Goal: Task Accomplishment & Management: Complete application form

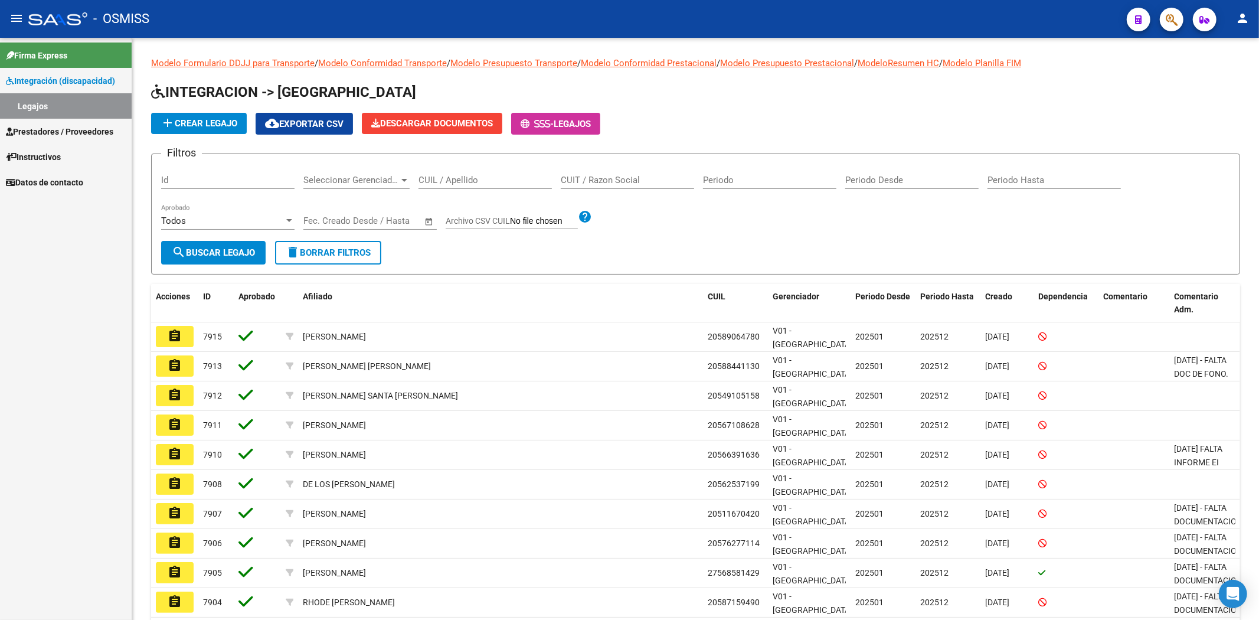
click at [208, 126] on span "add Crear Legajo" at bounding box center [199, 123] width 77 height 11
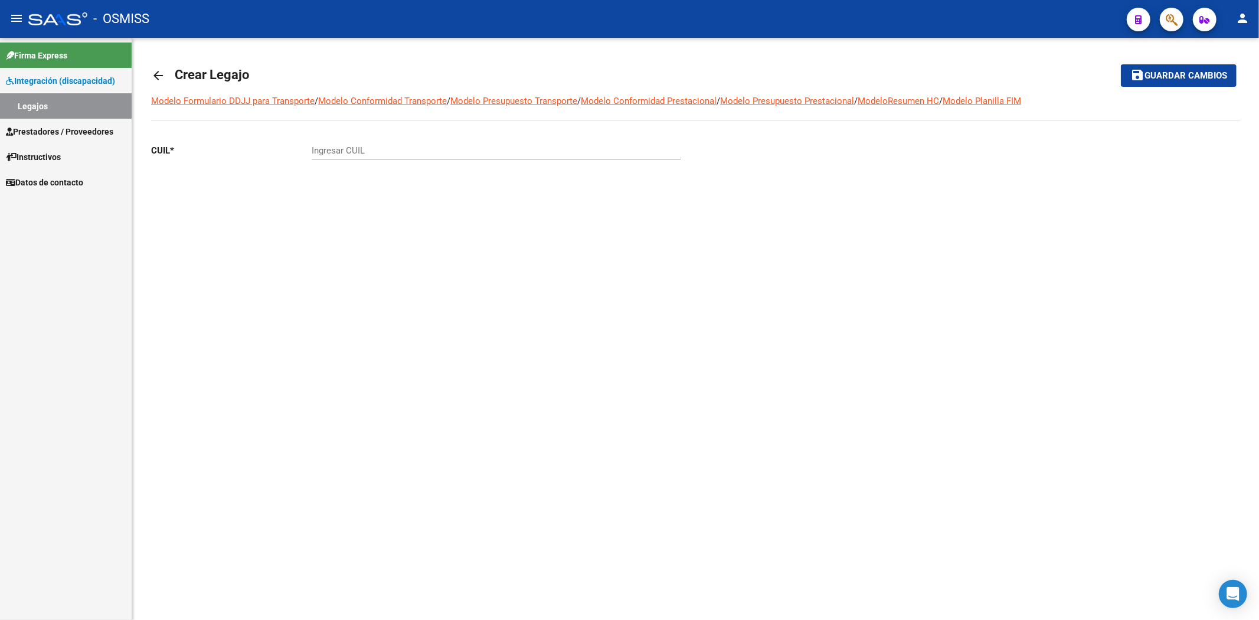
click at [337, 154] on input "Ingresar CUIL" at bounding box center [496, 150] width 369 height 11
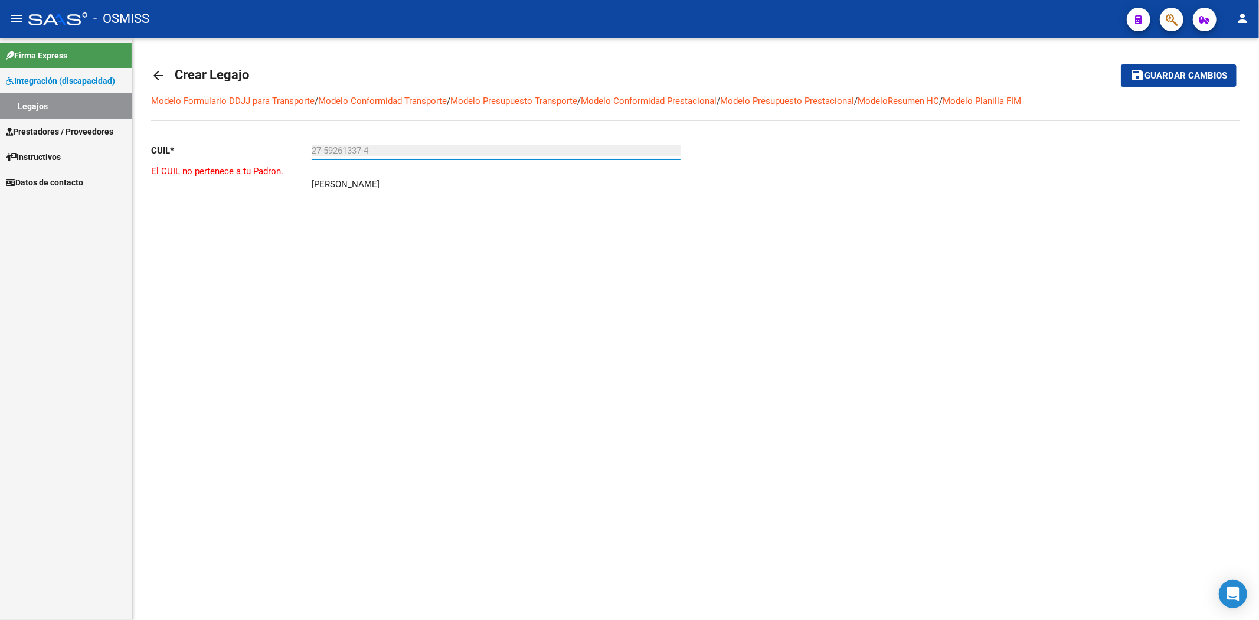
type input "27-59261337-4"
drag, startPoint x: 313, startPoint y: 185, endPoint x: 406, endPoint y: 185, distance: 93.3
click at [380, 185] on p "[PERSON_NAME]" at bounding box center [346, 184] width 68 height 13
click at [325, 154] on input "27-59261337-4" at bounding box center [496, 150] width 369 height 11
drag, startPoint x: 323, startPoint y: 151, endPoint x: 363, endPoint y: 151, distance: 39.5
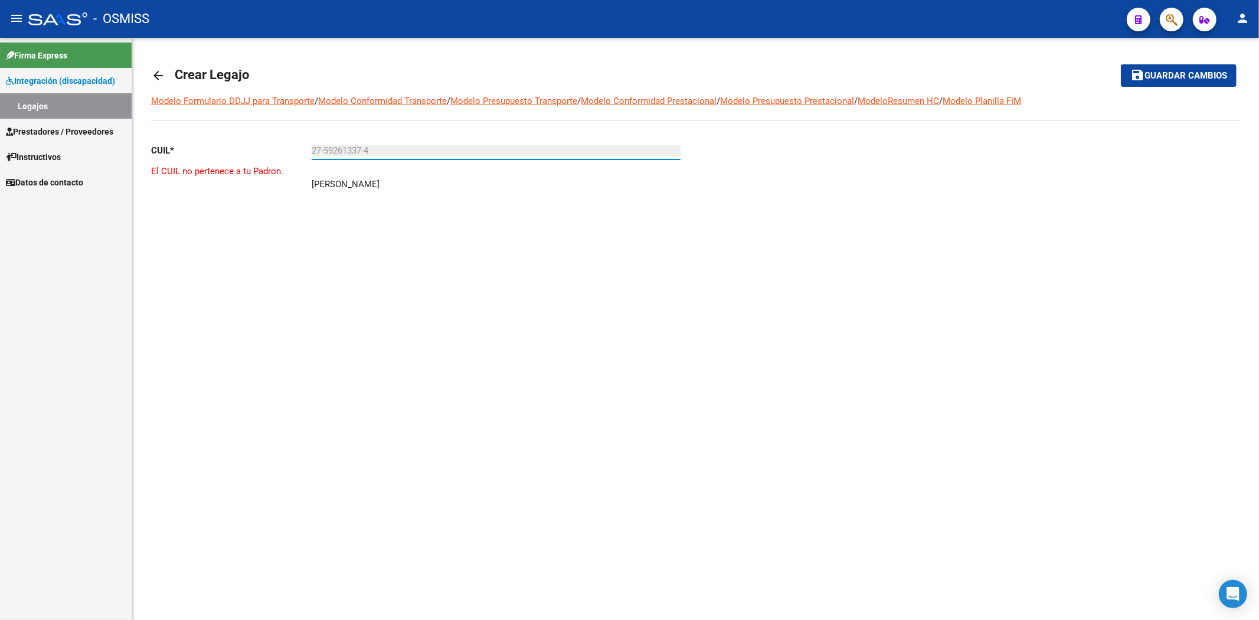
click at [363, 151] on input "27-59261337-4" at bounding box center [496, 150] width 369 height 11
click at [156, 73] on mat-icon "arrow_back" at bounding box center [158, 75] width 14 height 14
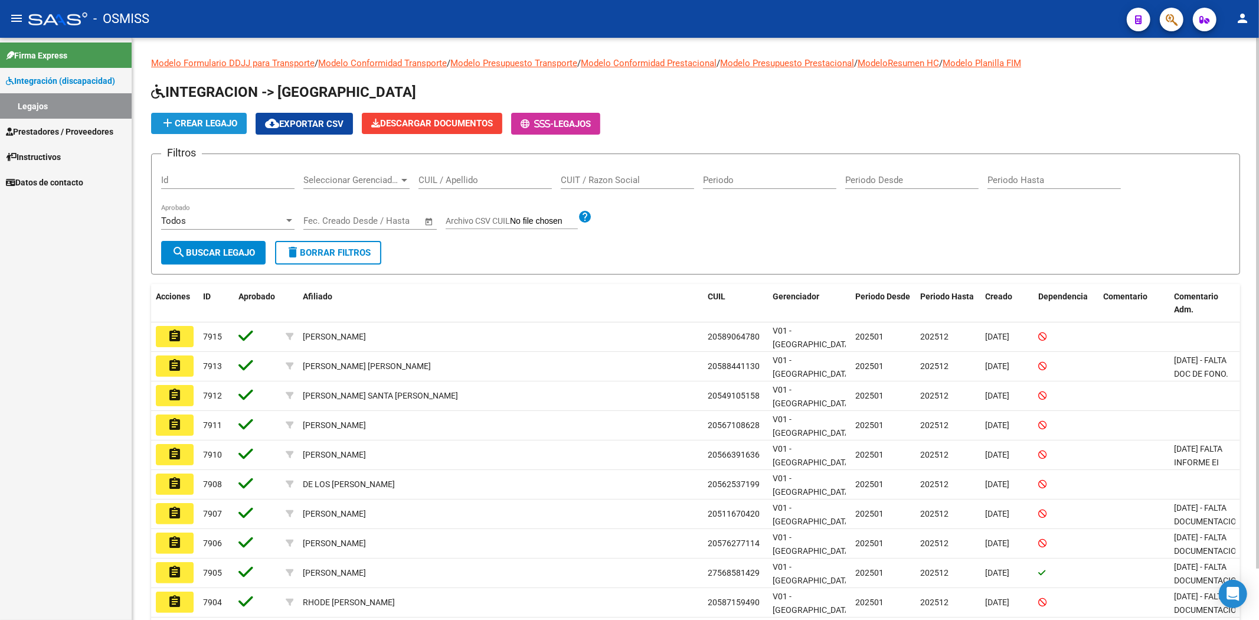
click at [205, 130] on button "add Crear Legajo" at bounding box center [199, 123] width 96 height 21
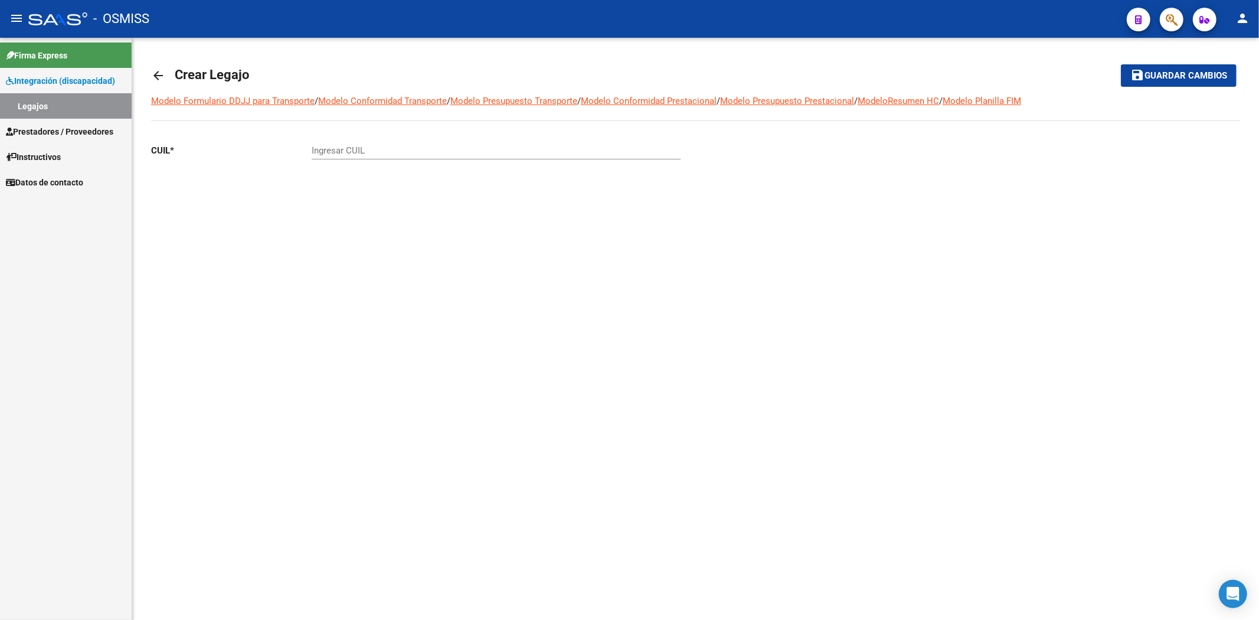
click at [358, 154] on input "Ingresar CUIL" at bounding box center [496, 150] width 369 height 11
paste input "-40076792"
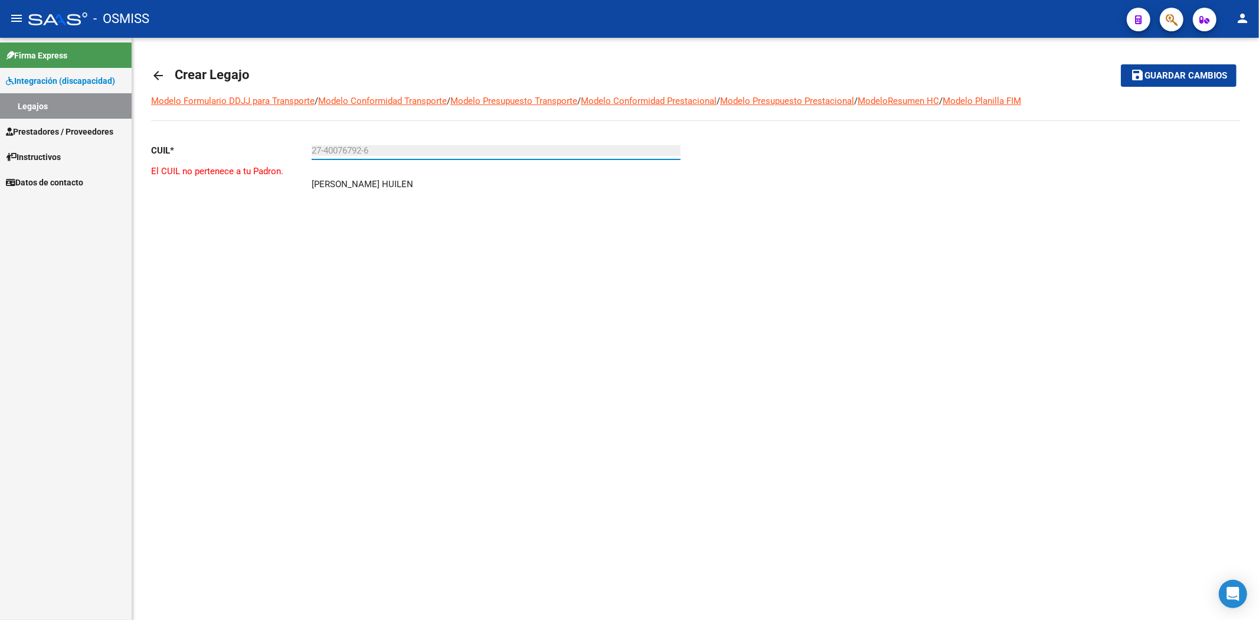
type input "27-40076792-6"
click at [154, 78] on mat-icon "arrow_back" at bounding box center [158, 75] width 14 height 14
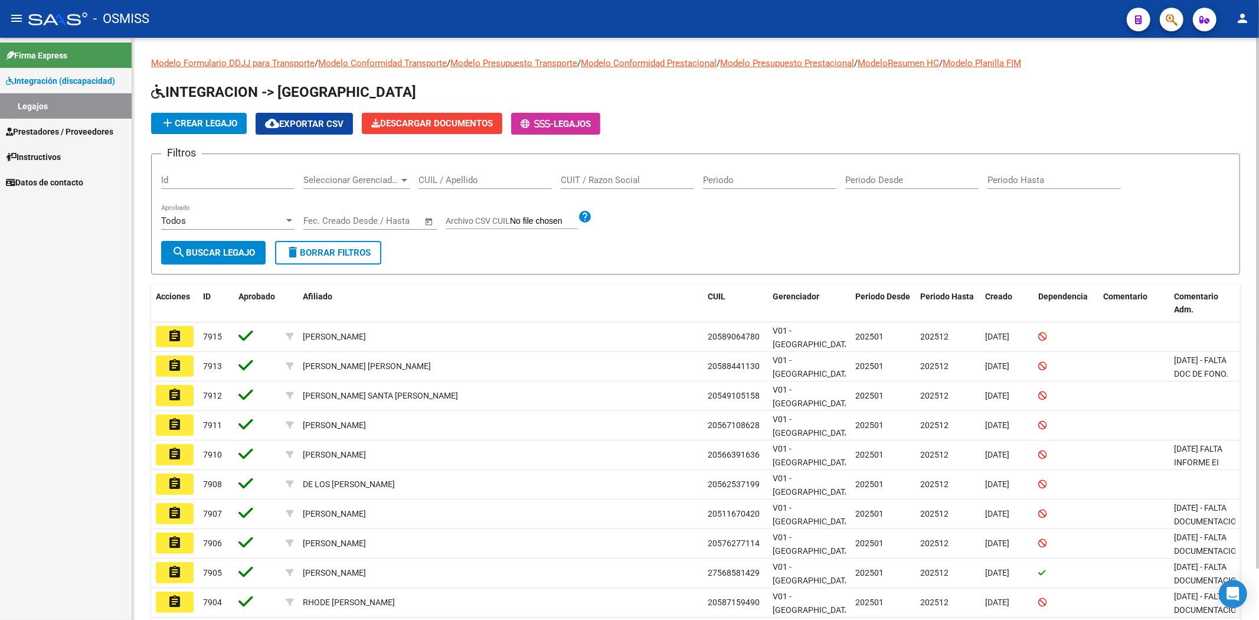
click at [1248, 25] on mat-icon "person" at bounding box center [1242, 18] width 14 height 14
click at [1219, 83] on button "exit_to_app Salir" at bounding box center [1218, 78] width 72 height 28
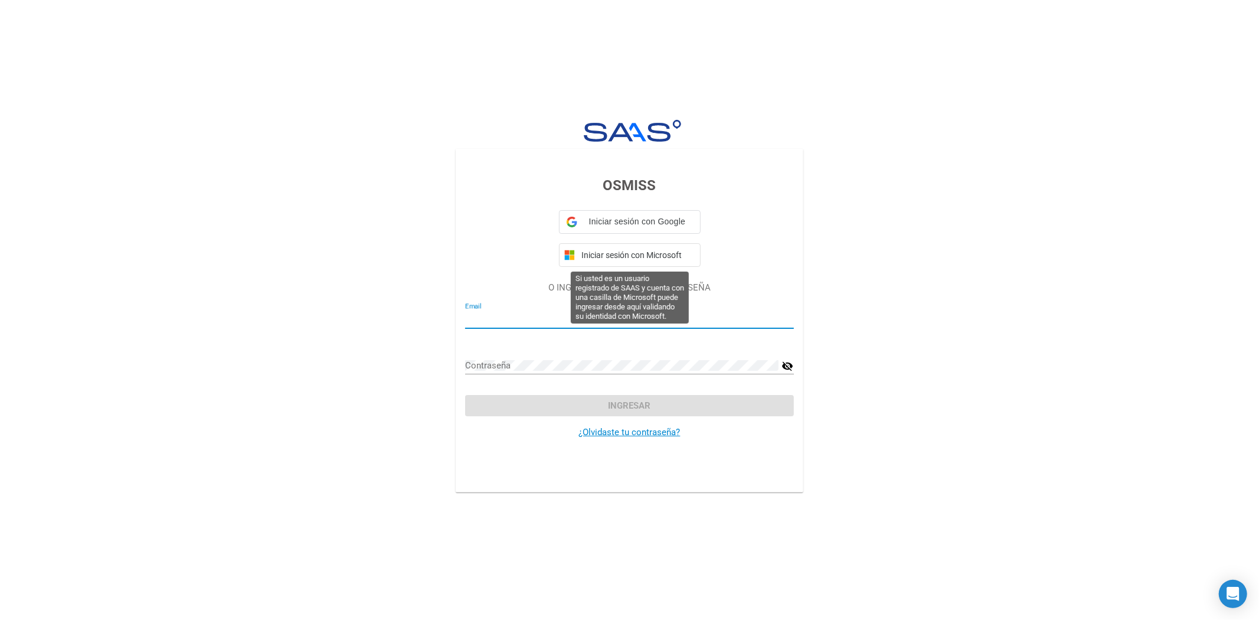
type input "[EMAIL_ADDRESS][DOMAIN_NAME]"
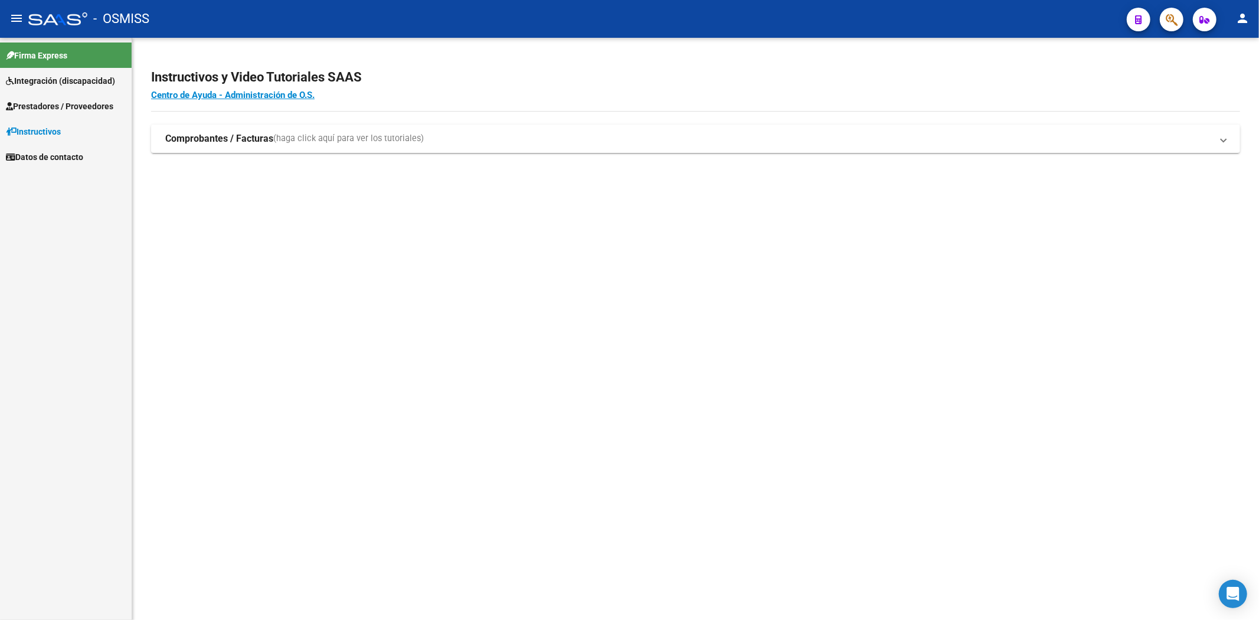
click at [74, 84] on span "Integración (discapacidad)" at bounding box center [60, 80] width 109 height 13
click at [27, 109] on link "Legajos" at bounding box center [66, 105] width 132 height 25
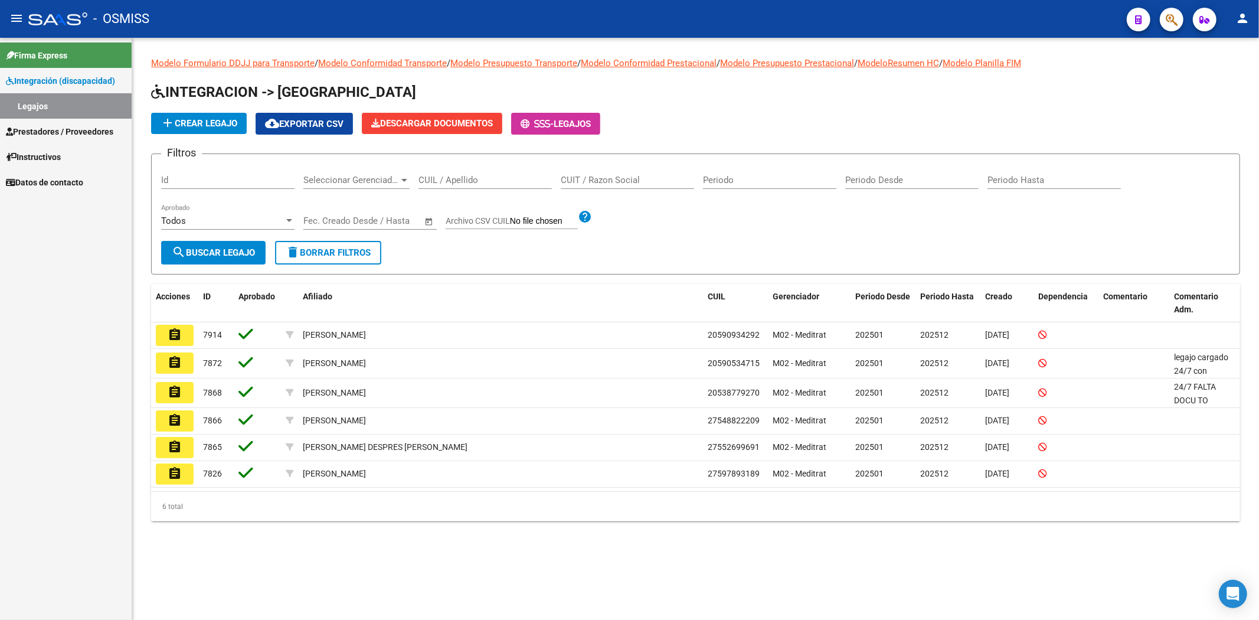
click at [192, 121] on span "add Crear Legajo" at bounding box center [199, 123] width 77 height 11
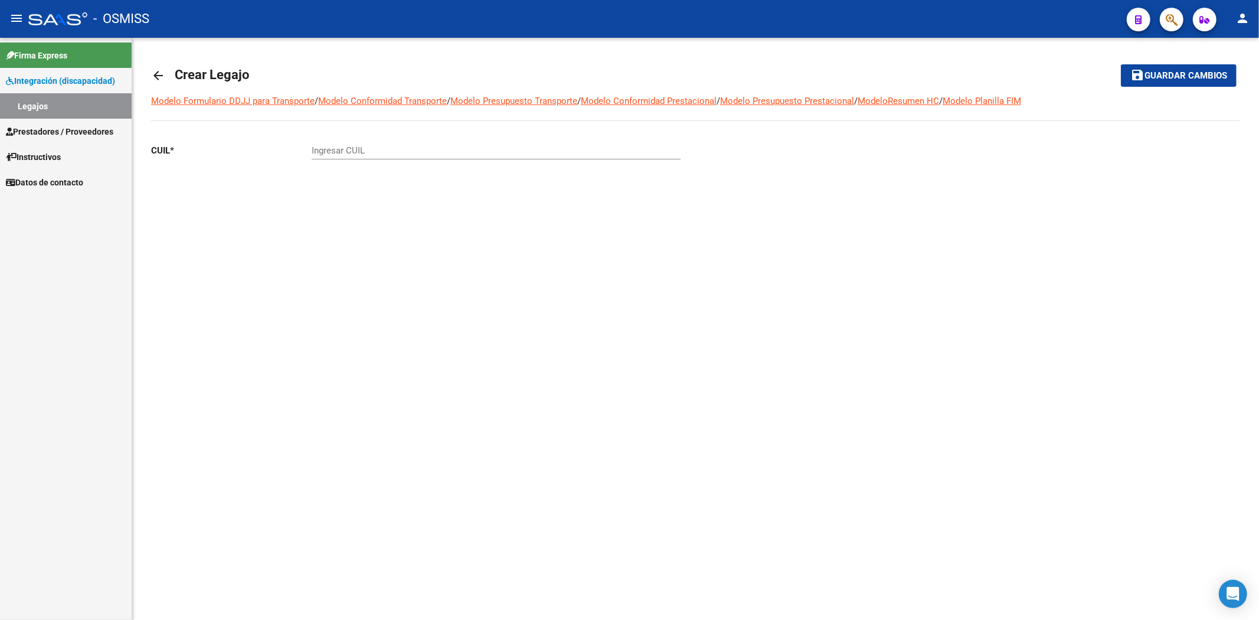
click at [328, 152] on input "Ingresar CUIL" at bounding box center [496, 150] width 369 height 11
paste input "-59261337"
type input "27-59261337-4"
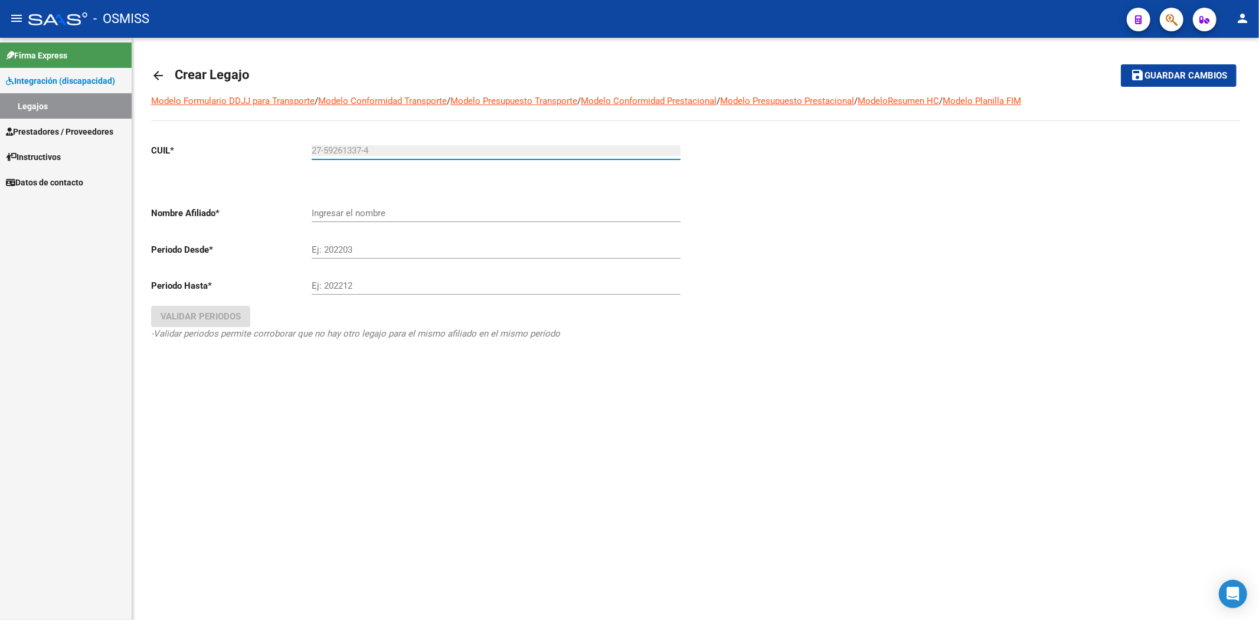
type input "[PERSON_NAME]"
type input "27-59261337-4"
click at [1243, 25] on mat-icon "person" at bounding box center [1242, 18] width 14 height 14
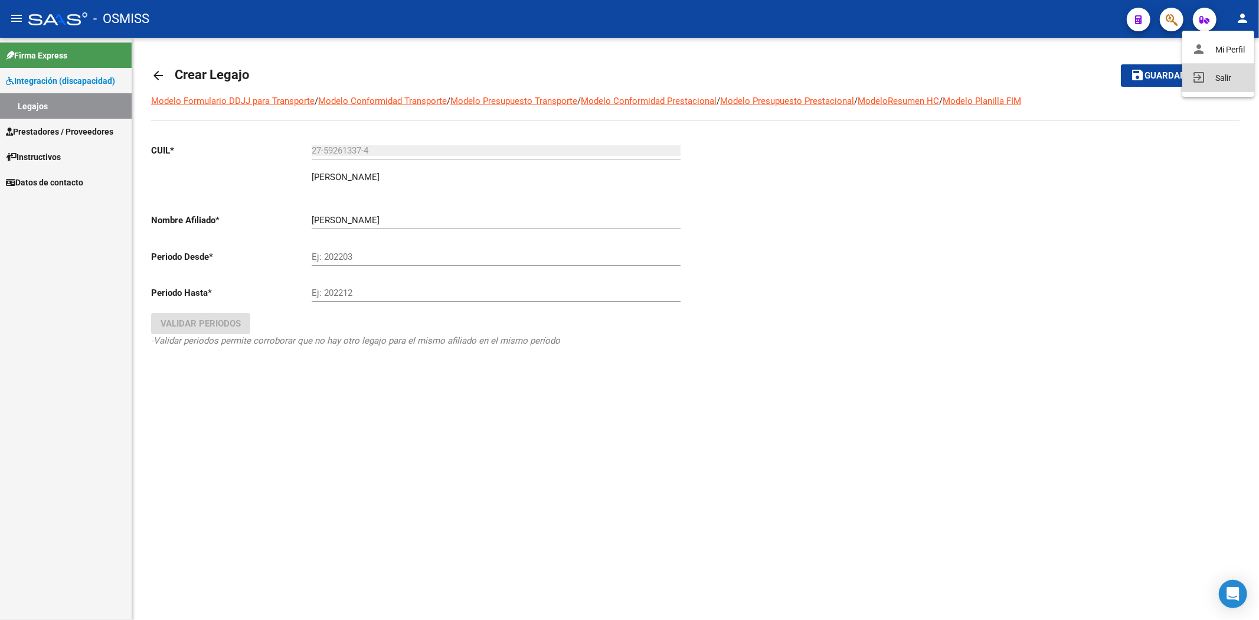
click at [1201, 85] on button "exit_to_app Salir" at bounding box center [1218, 78] width 72 height 28
